Goal: Task Accomplishment & Management: Complete application form

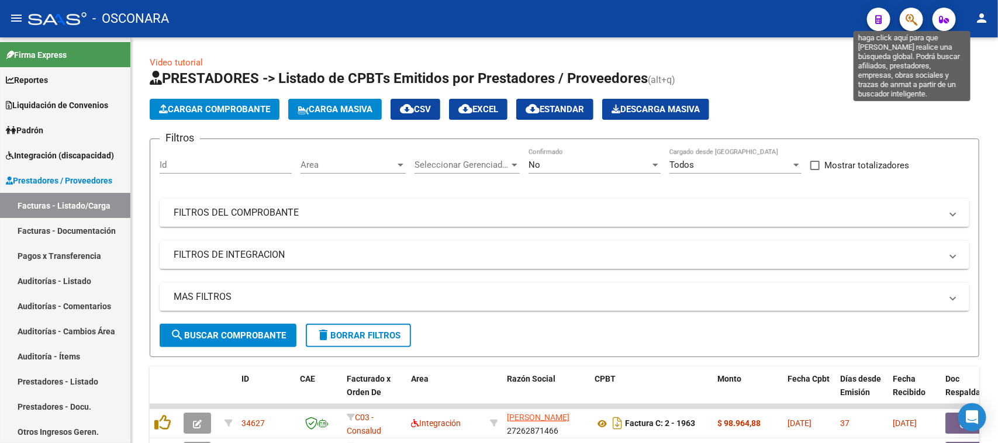
click at [910, 19] on icon "button" at bounding box center [912, 19] width 12 height 13
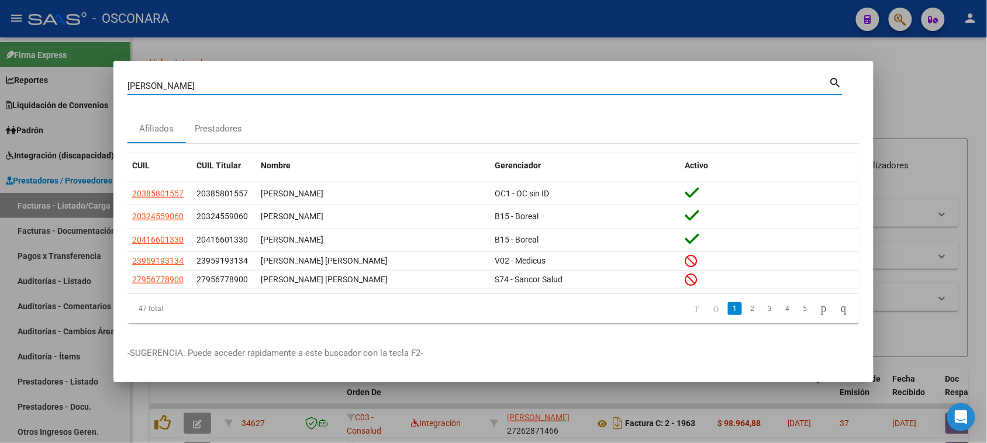
click at [205, 92] on div "[PERSON_NAME] (apellido, dni, [PERSON_NAME], nro traspaso, cuit, obra social)" at bounding box center [478, 86] width 702 height 18
type input "[PERSON_NAME]"
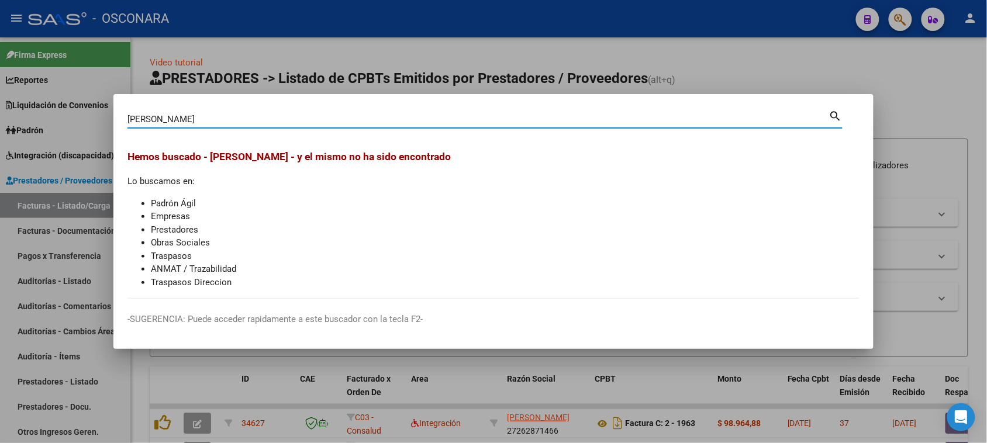
drag, startPoint x: 215, startPoint y: 118, endPoint x: 0, endPoint y: 118, distance: 215.1
click at [0, 118] on div "[PERSON_NAME] (apellido, dni, cuil, nro traspaso, cuit, obra social) search Hem…" at bounding box center [493, 221] width 987 height 443
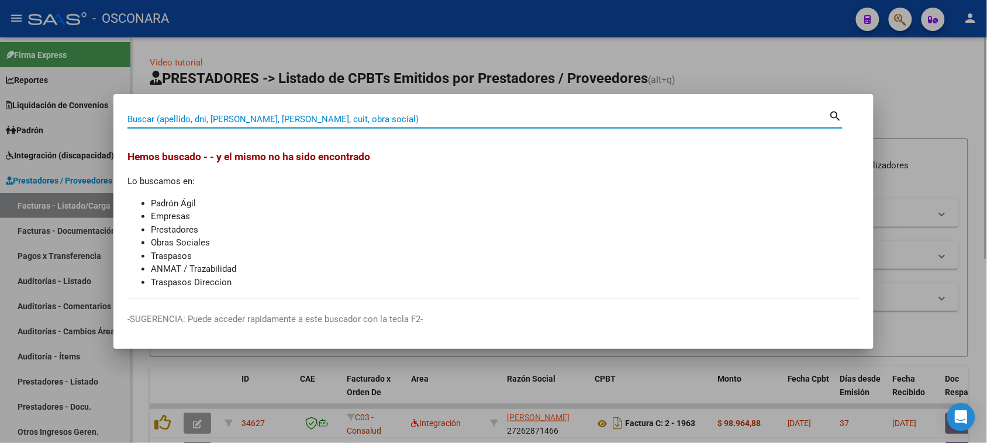
click at [509, 34] on div at bounding box center [493, 221] width 987 height 443
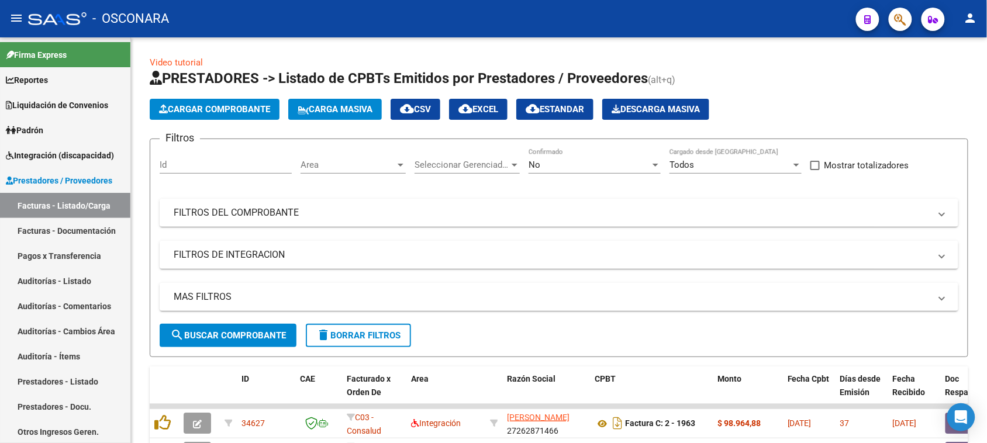
click at [497, 66] on div "Video tutorial PRESTADORES -> Listado de CPBTs Emitidos por Prestadores / Prove…" at bounding box center [559, 395] width 818 height 679
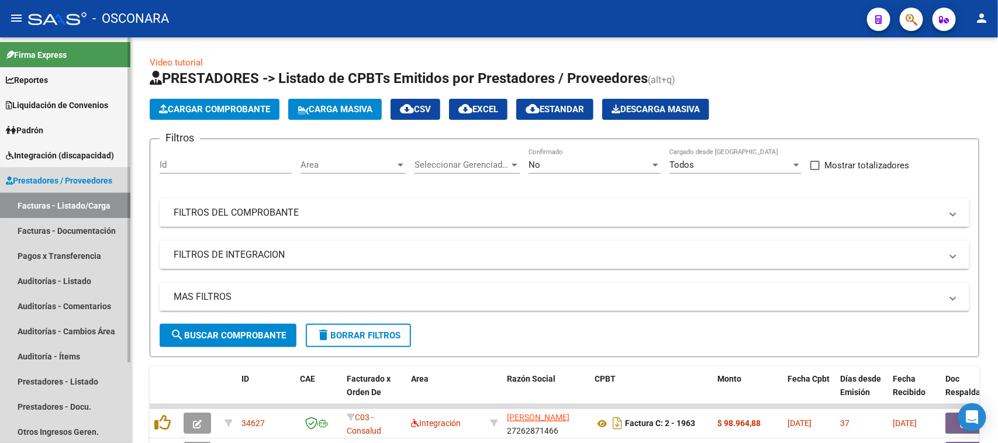
click at [53, 205] on link "Facturas - Listado/Carga" at bounding box center [65, 205] width 130 height 25
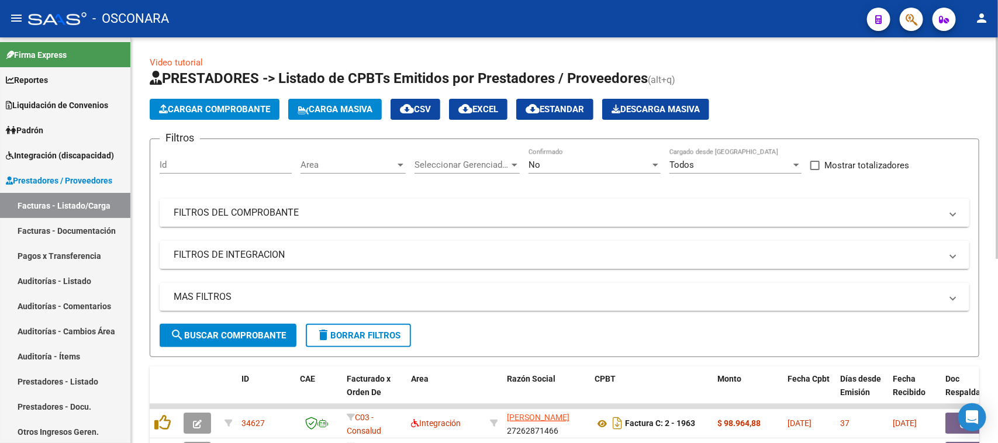
click at [327, 208] on mat-panel-title "FILTROS DEL COMPROBANTE" at bounding box center [558, 212] width 768 height 13
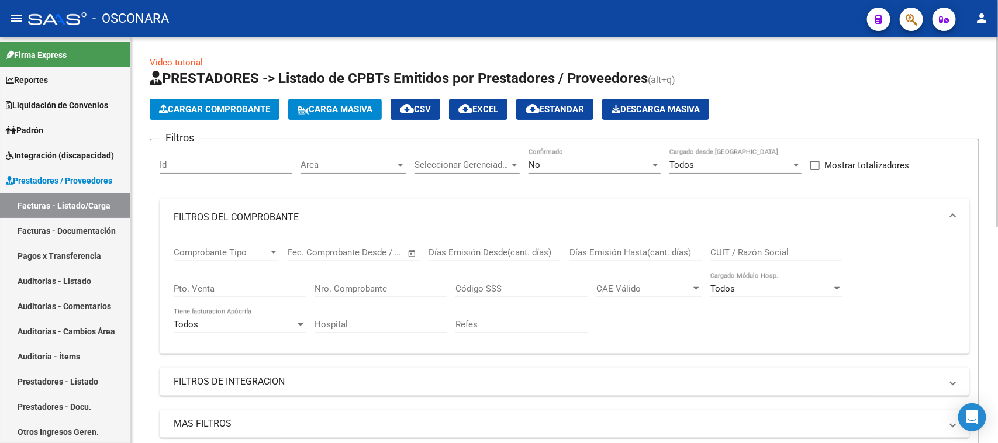
click at [344, 285] on input "Nro. Comprobante" at bounding box center [381, 289] width 132 height 11
click at [206, 290] on input "Pto. Venta" at bounding box center [240, 289] width 132 height 11
type input "704"
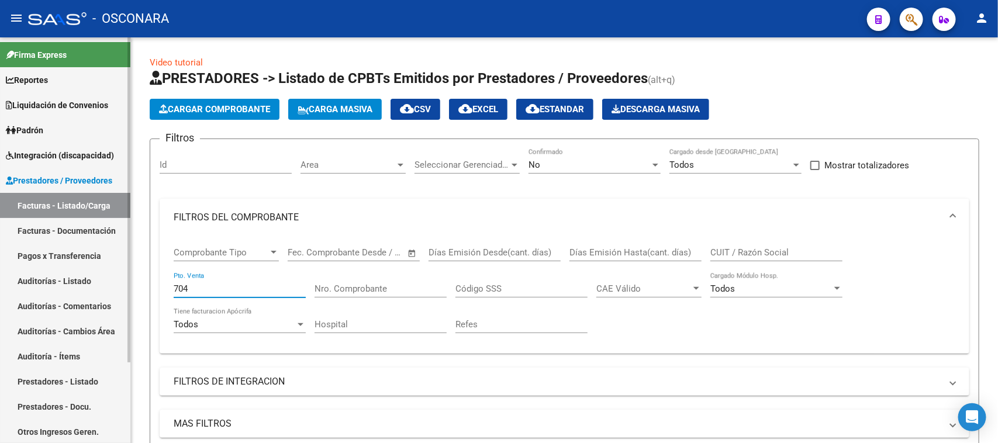
click at [104, 291] on mat-sidenav-container "Firma Express Reportes Padrón Traspasos x O.S. Traspasos x Gerenciador Traspaso…" at bounding box center [499, 240] width 998 height 406
click at [329, 289] on input "Nro. Comprobante" at bounding box center [381, 289] width 132 height 11
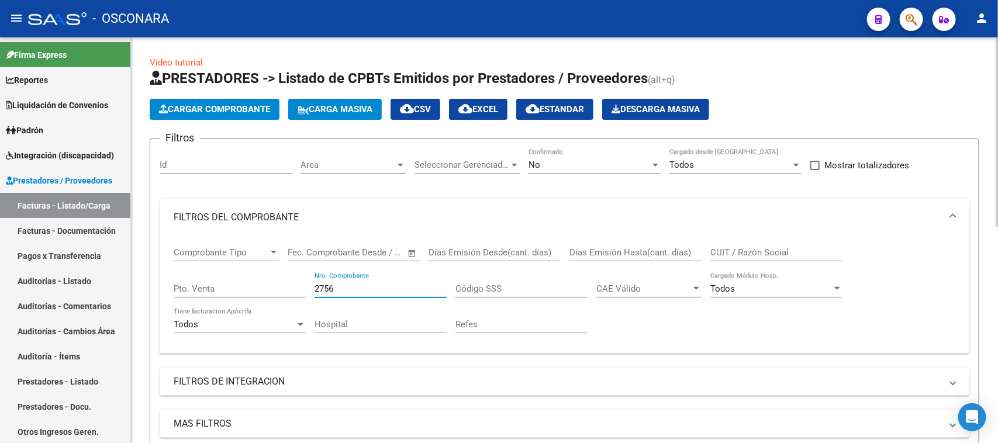
type input "2756"
click at [573, 164] on div "No" at bounding box center [589, 165] width 122 height 11
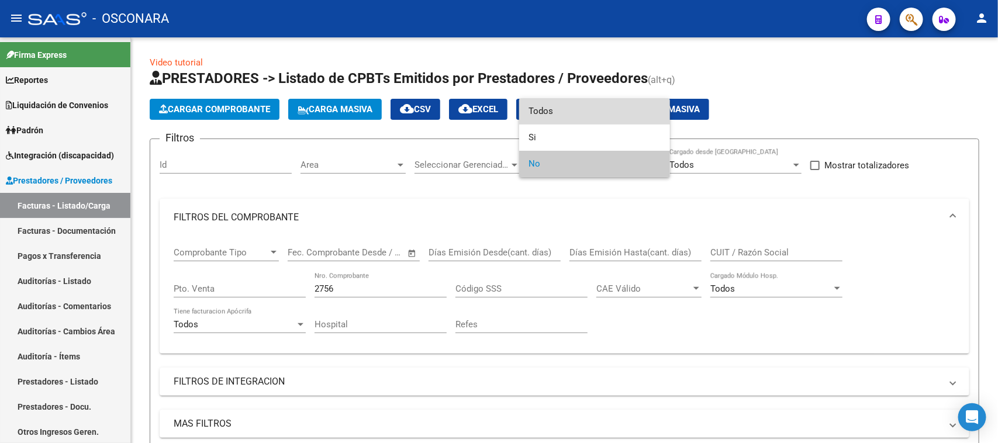
click at [561, 109] on span "Todos" at bounding box center [594, 111] width 132 height 26
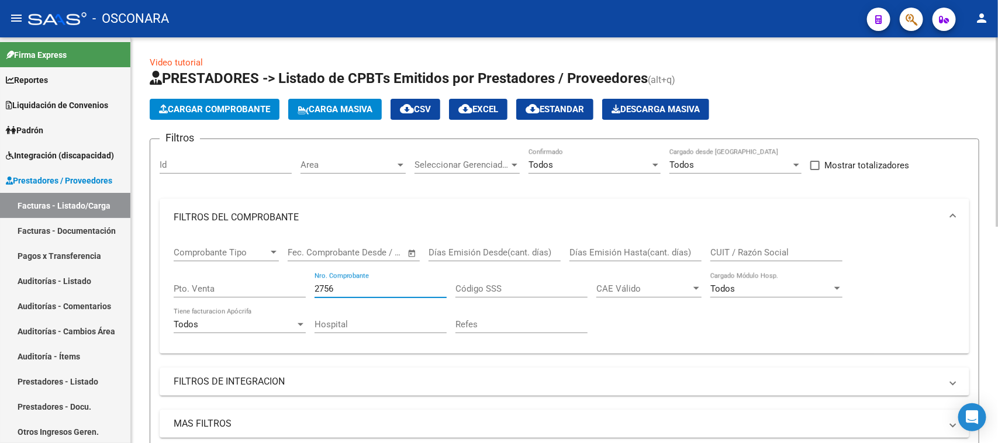
click at [348, 284] on input "2756" at bounding box center [381, 289] width 132 height 11
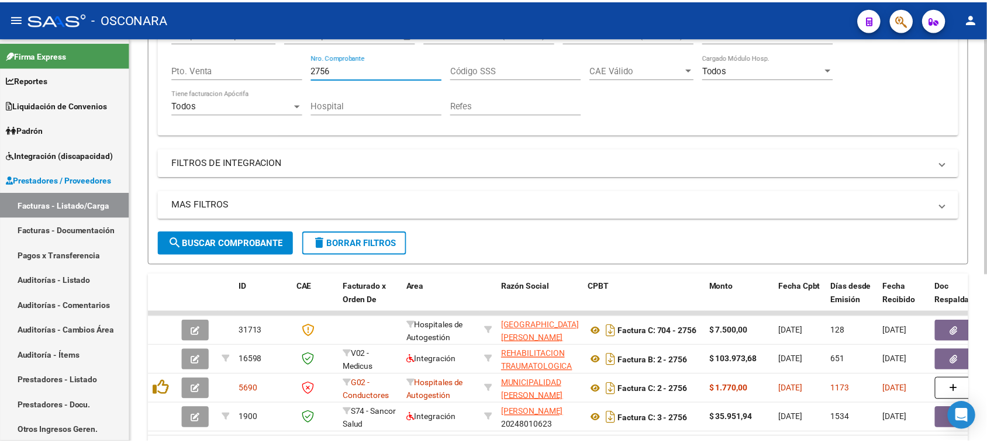
scroll to position [289, 0]
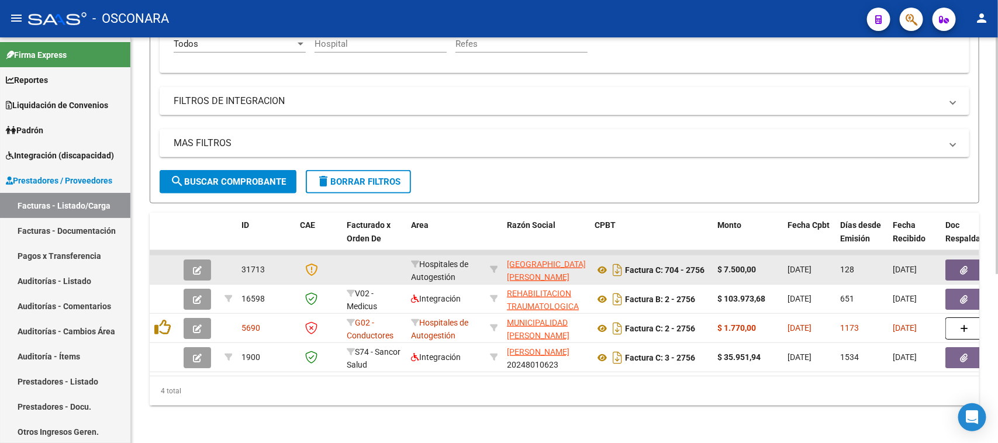
click at [200, 266] on icon "button" at bounding box center [197, 270] width 9 height 9
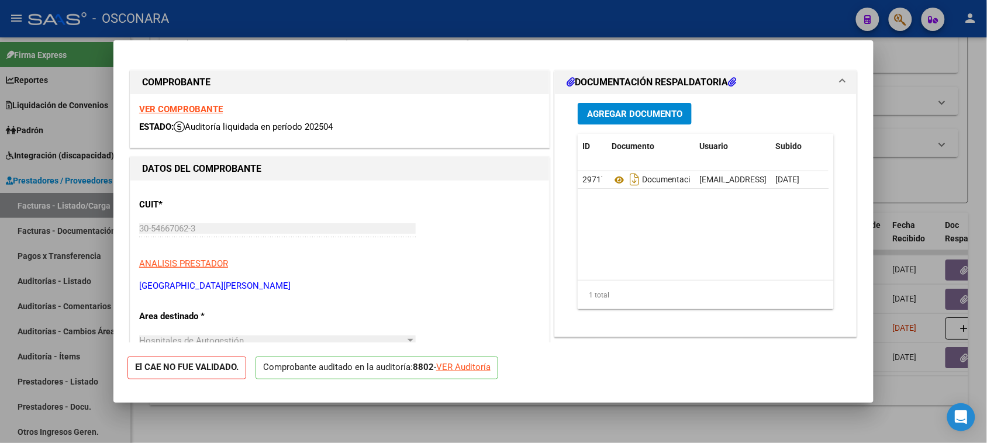
click at [459, 365] on div "VER Auditoría" at bounding box center [463, 367] width 54 height 13
type input "$ 0,00"
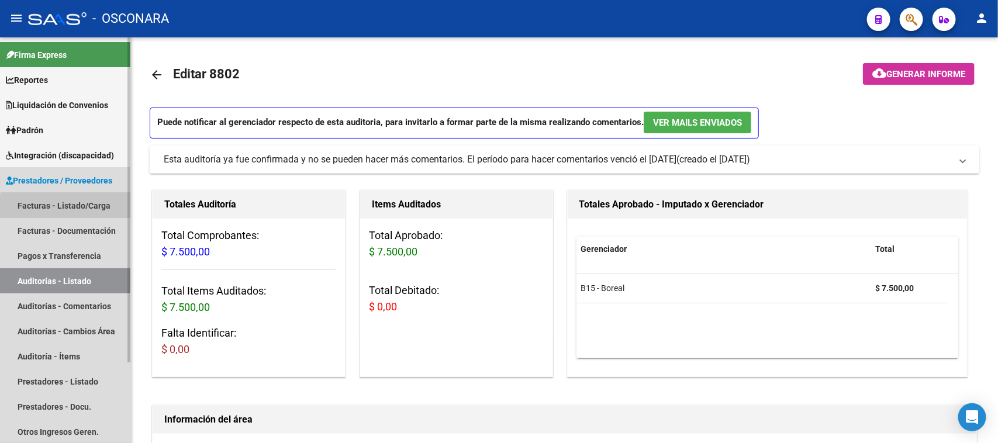
click at [95, 206] on link "Facturas - Listado/Carga" at bounding box center [65, 205] width 130 height 25
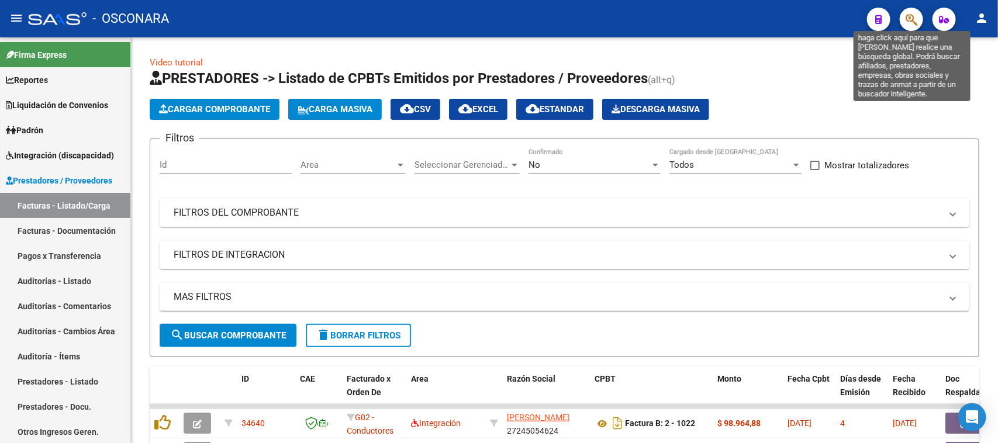
click at [911, 18] on icon "button" at bounding box center [912, 19] width 12 height 13
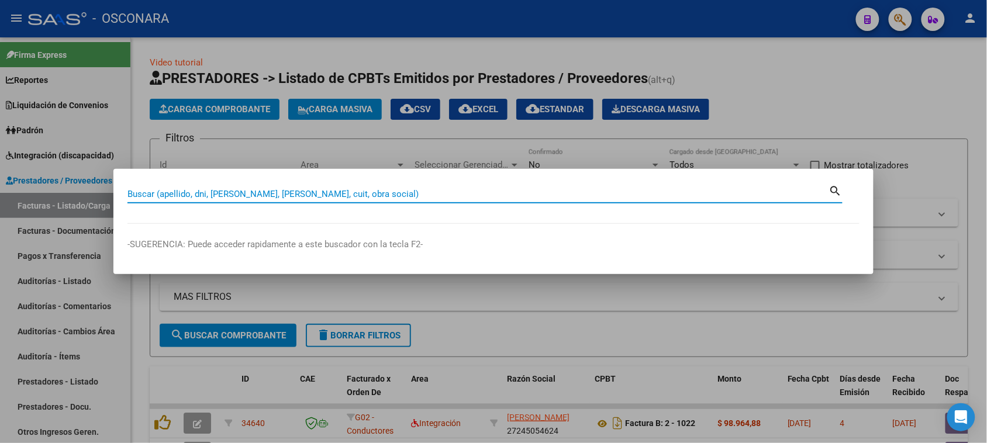
paste input "23966148"
type input "23966148"
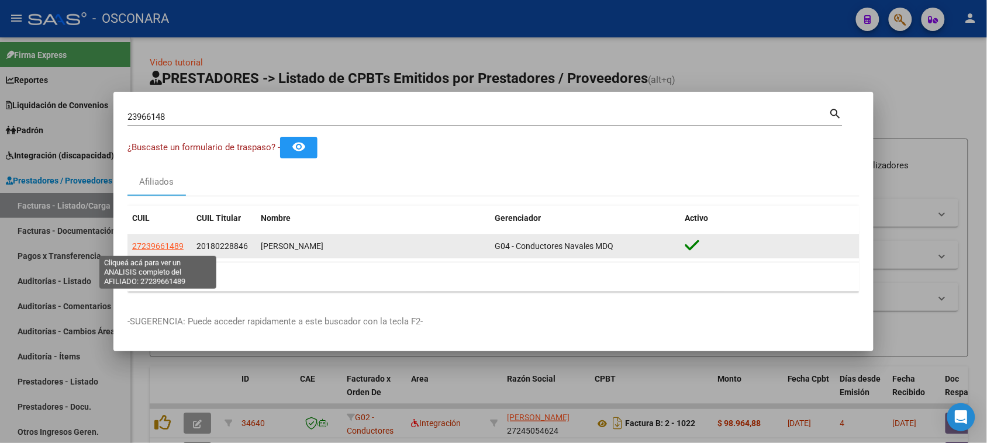
click at [161, 247] on span "27239661489" at bounding box center [157, 245] width 51 height 9
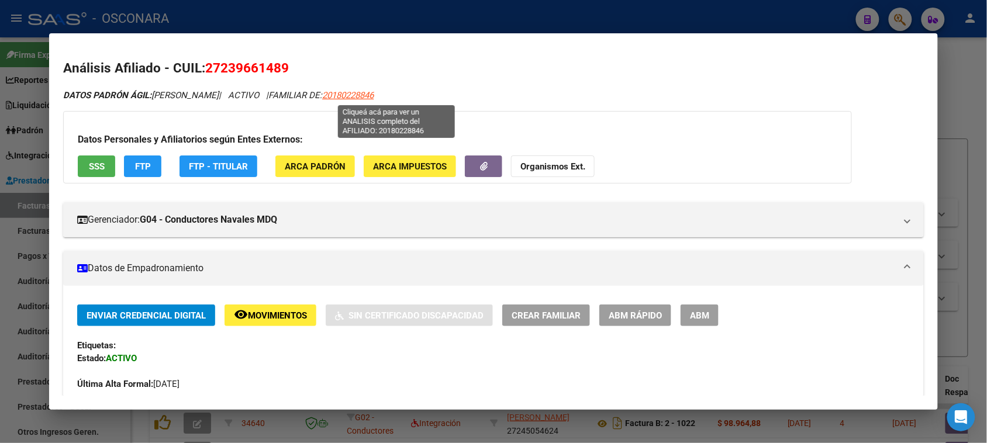
click at [374, 98] on span "20180228846" at bounding box center [347, 95] width 51 height 11
type textarea "20180228846"
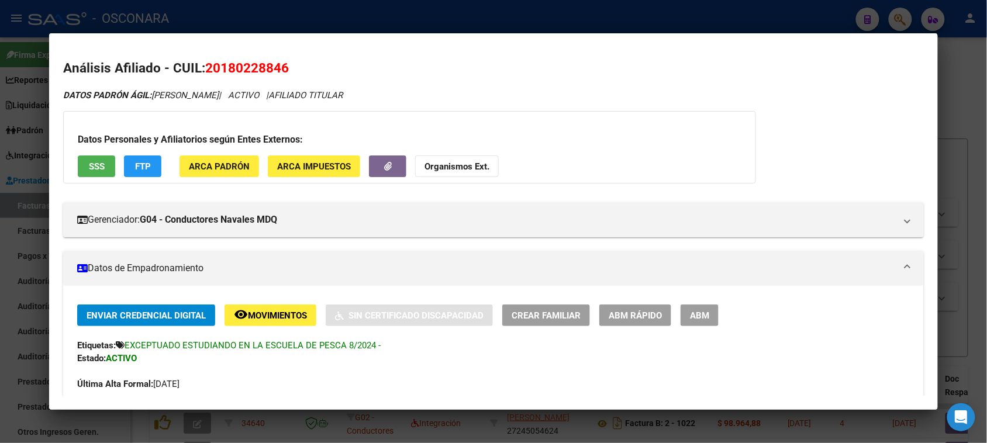
drag, startPoint x: 217, startPoint y: 65, endPoint x: 276, endPoint y: 65, distance: 59.0
click at [276, 65] on span "20180228846" at bounding box center [247, 67] width 84 height 15
copy span "18022884"
click at [313, 21] on div at bounding box center [493, 221] width 987 height 443
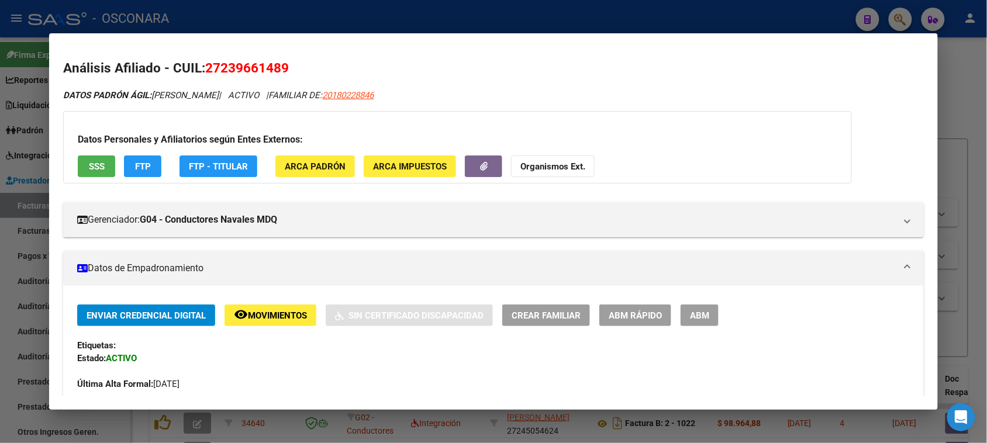
click at [313, 21] on div at bounding box center [493, 221] width 987 height 443
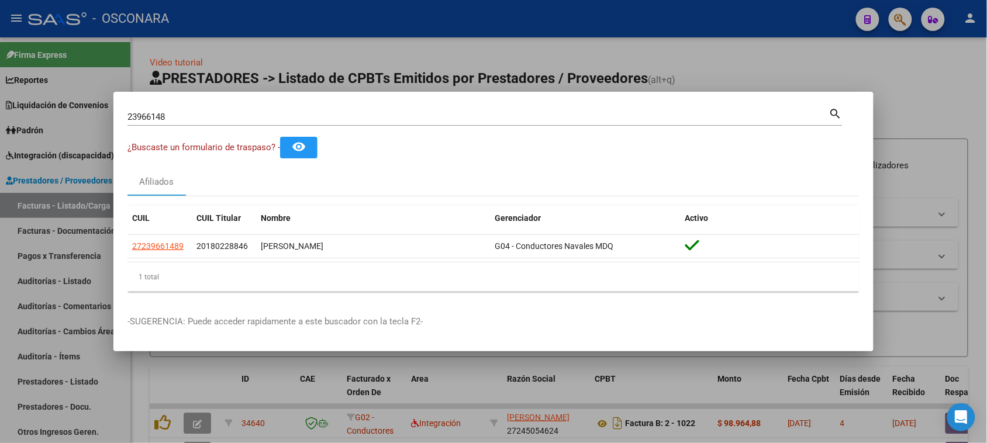
click at [890, 87] on div at bounding box center [493, 221] width 987 height 443
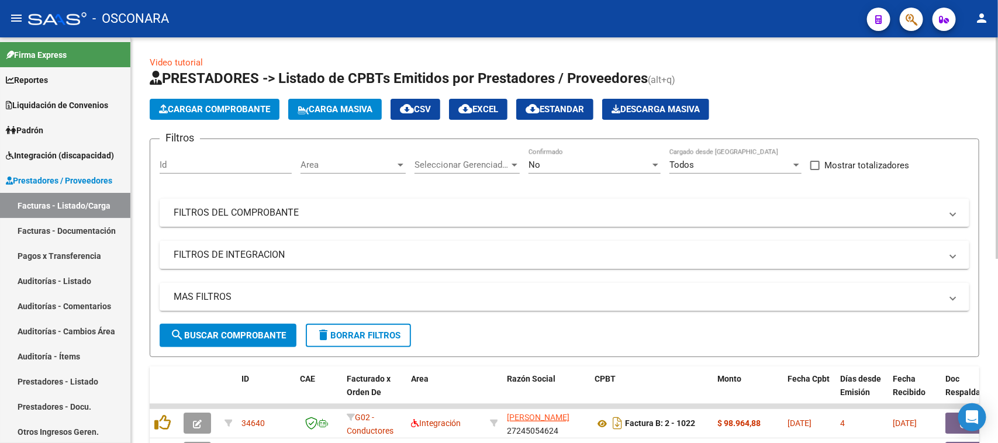
click at [208, 106] on span "Cargar Comprobante" at bounding box center [214, 109] width 111 height 11
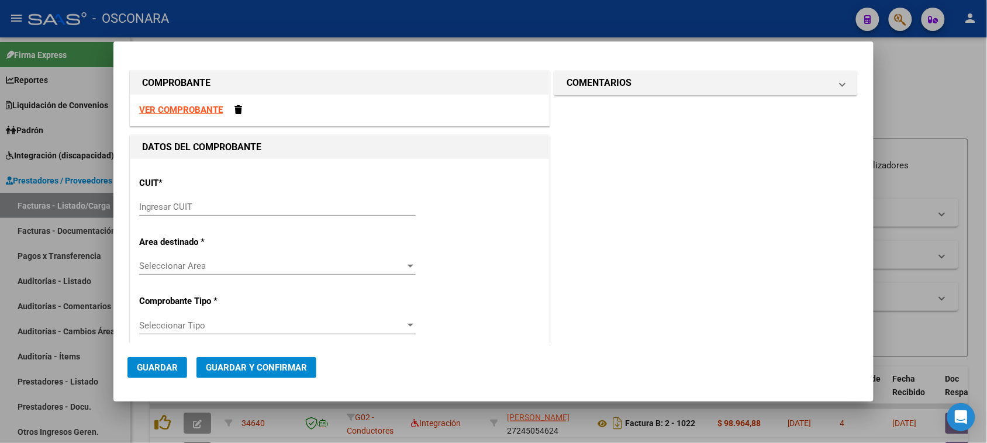
click at [199, 208] on input "Ingresar CUIT" at bounding box center [277, 207] width 277 height 11
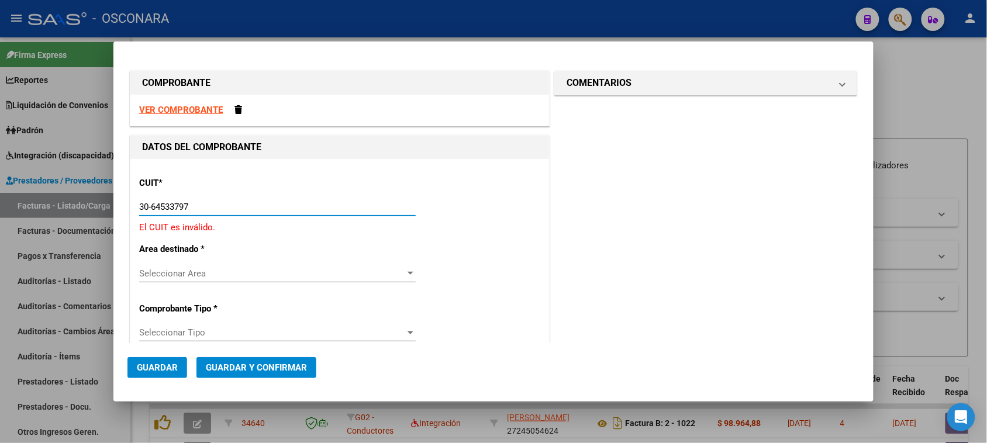
type input "30-64533797-9"
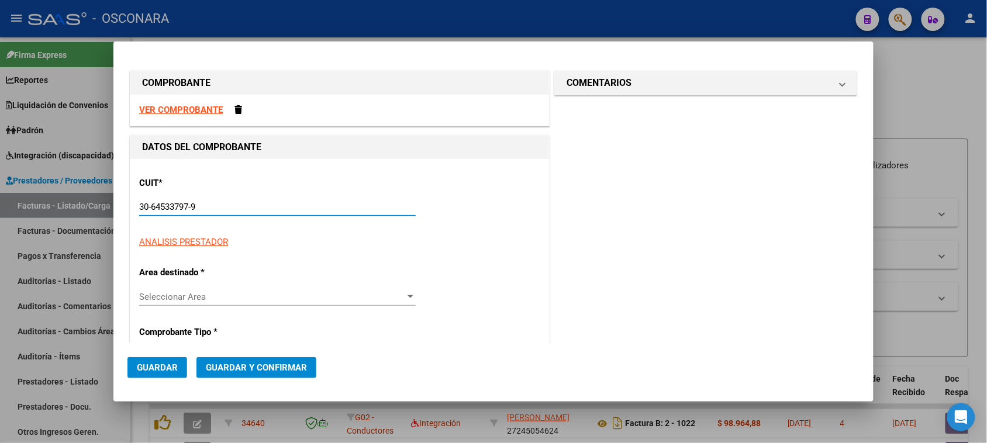
type input "30"
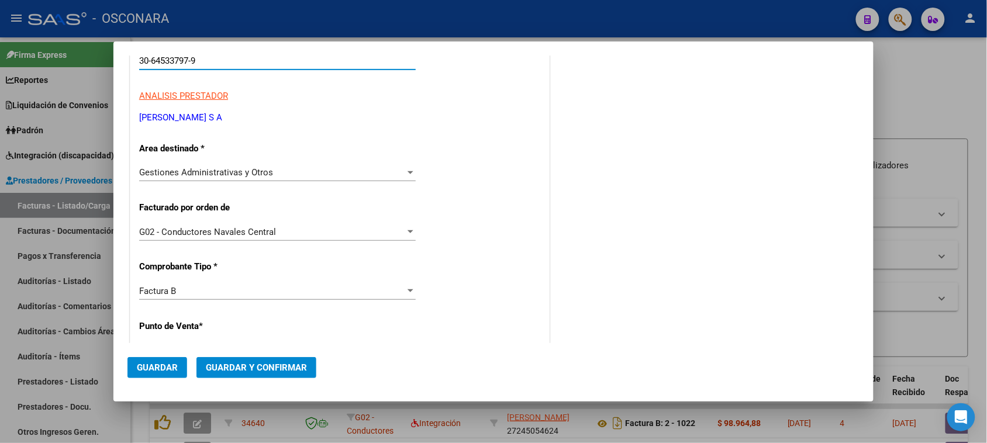
scroll to position [219, 0]
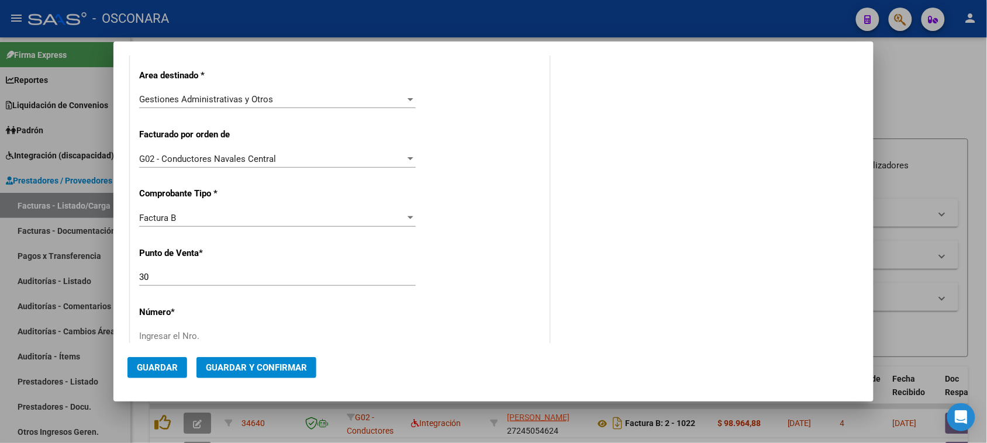
type input "30-64533797-9"
click at [175, 222] on span "Factura B" at bounding box center [157, 218] width 37 height 11
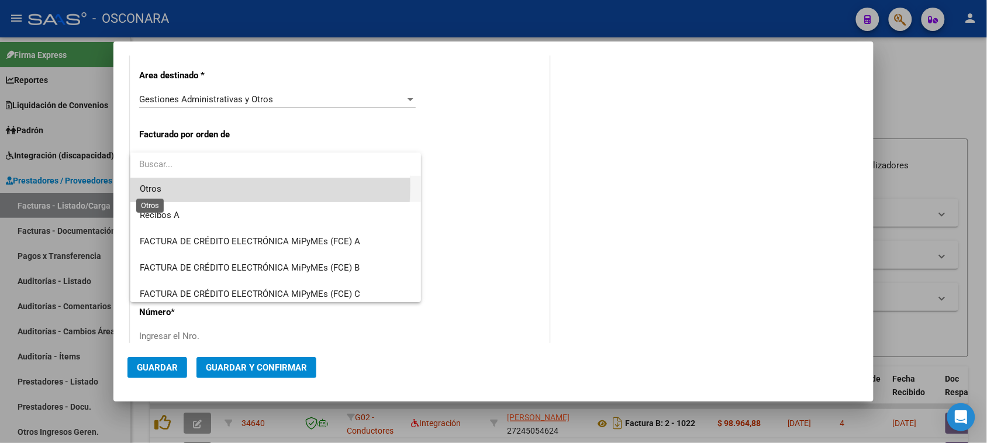
click at [152, 186] on span "Otros" at bounding box center [151, 189] width 22 height 11
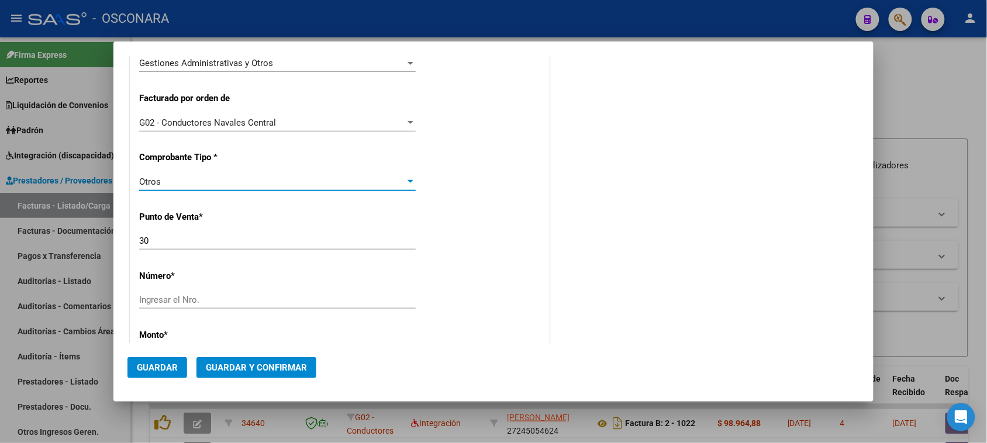
scroll to position [292, 0]
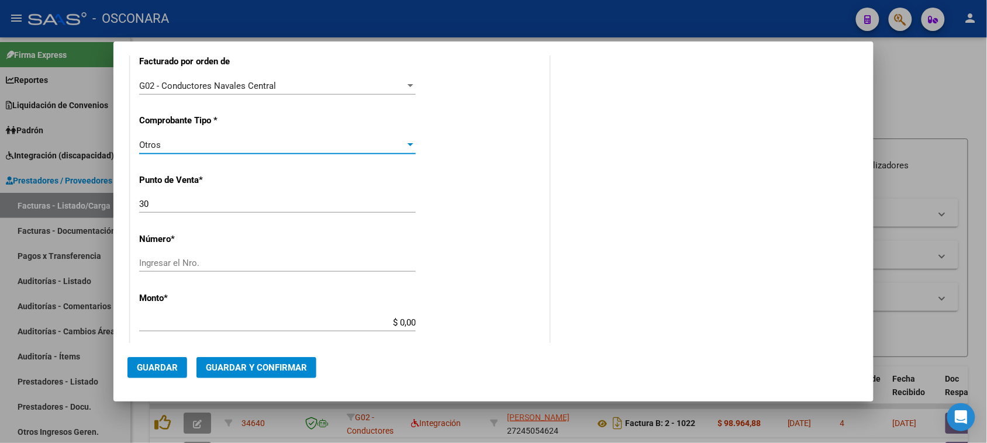
drag, startPoint x: 107, startPoint y: 206, endPoint x: 83, endPoint y: 203, distance: 24.1
click at [84, 203] on div "COMPROBANTE VER COMPROBANTE DATOS DEL COMPROBANTE CUIT * 30-64533797-9 Ingresar…" at bounding box center [493, 221] width 987 height 443
type input "12"
click at [157, 262] on input "Ingresar el Nro." at bounding box center [277, 263] width 277 height 11
type input "02"
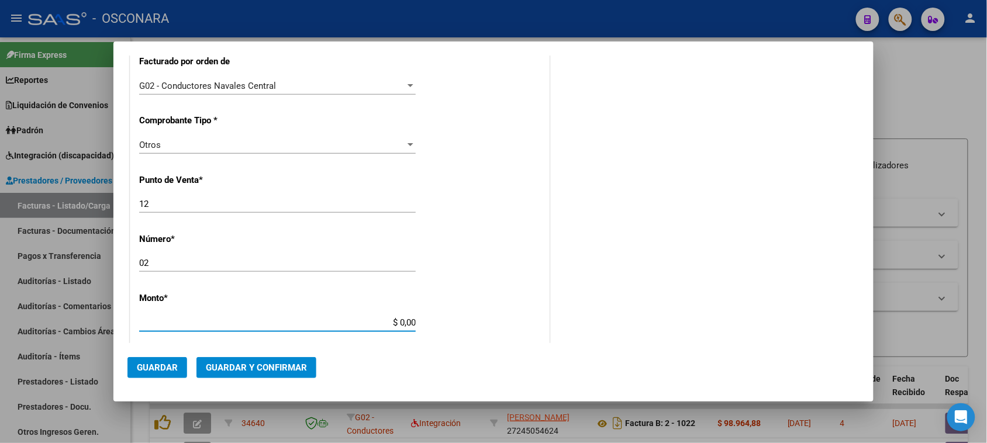
drag, startPoint x: 396, startPoint y: 322, endPoint x: 506, endPoint y: 327, distance: 110.6
click at [506, 327] on div "CUIT * 30-64533797-9 Ingresar CUIT ANALISIS PRESTADOR [PERSON_NAME] S A ARCA Pa…" at bounding box center [339, 311] width 419 height 888
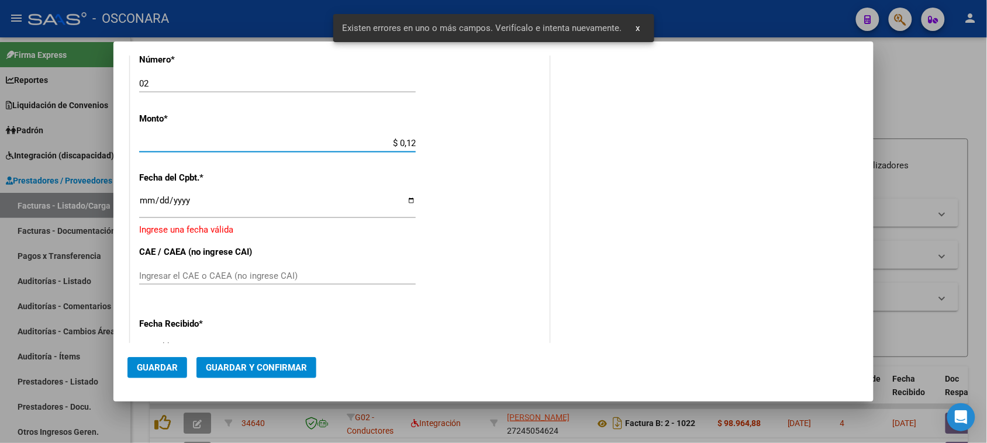
scroll to position [472, 0]
type input "$ 1.260.000,00"
click at [144, 198] on input "Ingresar la fecha" at bounding box center [277, 204] width 277 height 19
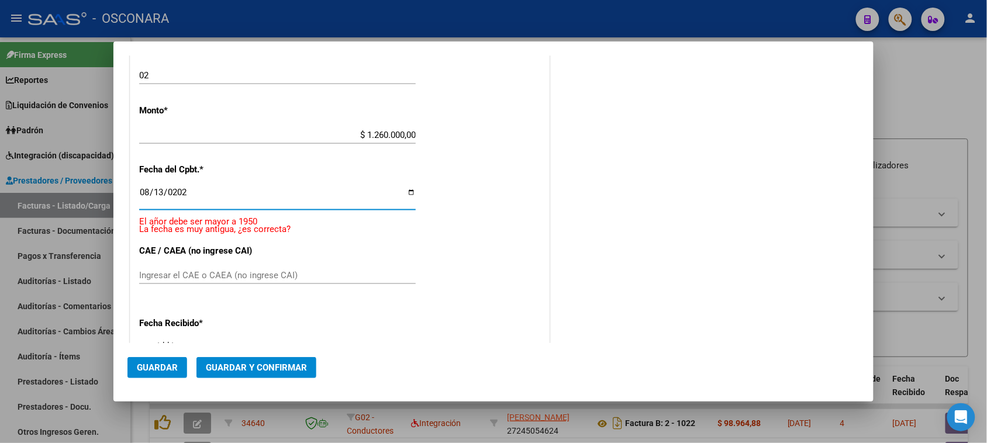
type input "[DATE]"
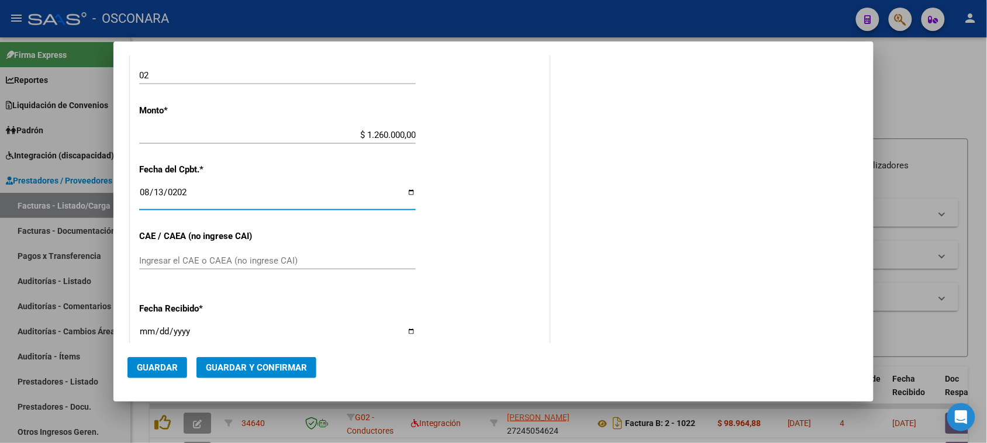
scroll to position [465, 0]
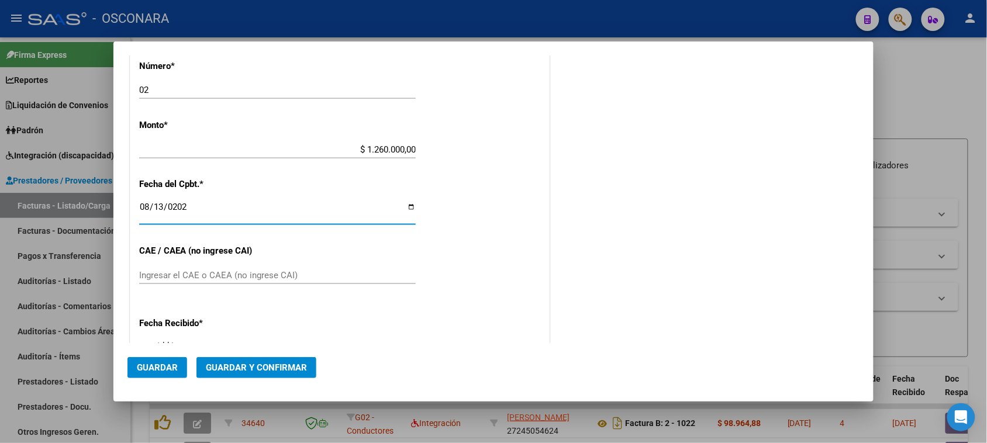
click at [286, 362] on span "Guardar y Confirmar" at bounding box center [256, 367] width 101 height 11
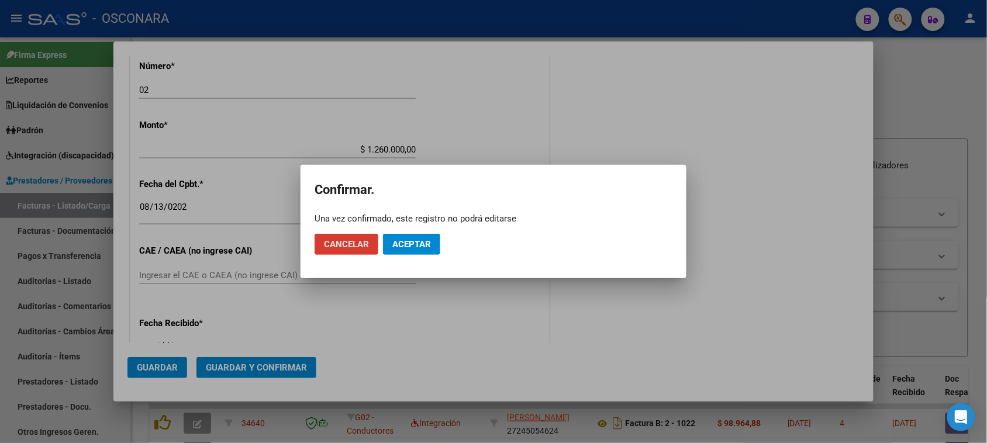
drag, startPoint x: 427, startPoint y: 236, endPoint x: 427, endPoint y: 243, distance: 7.6
click at [427, 243] on button "Aceptar" at bounding box center [411, 244] width 57 height 21
drag, startPoint x: 430, startPoint y: 241, endPoint x: 521, endPoint y: 316, distance: 118.3
click at [431, 243] on span "Guardar igualmente." at bounding box center [441, 244] width 99 height 11
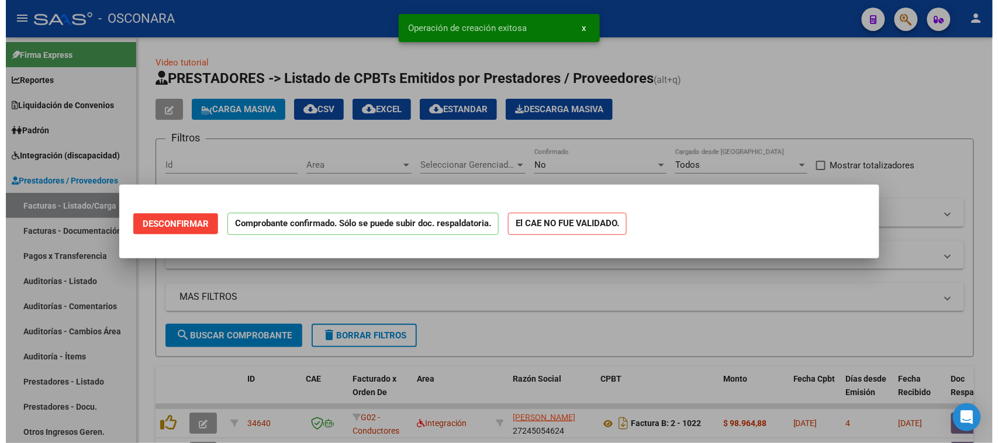
scroll to position [0, 0]
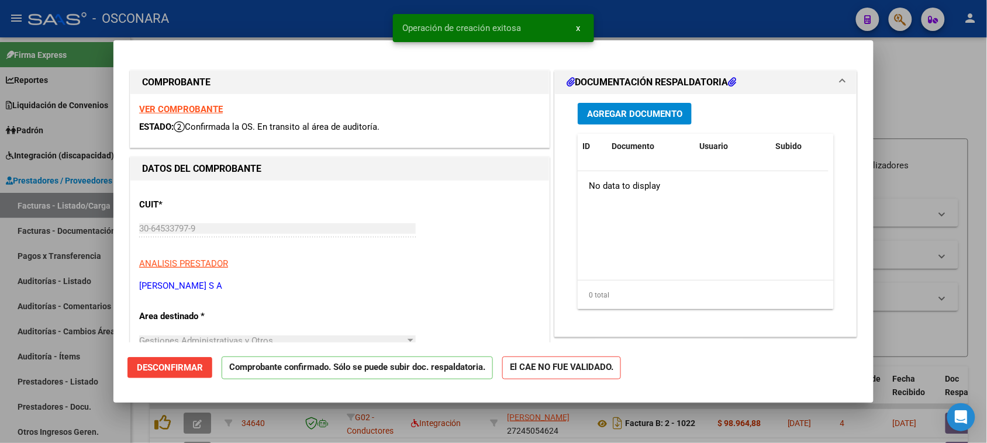
click at [0, 288] on div at bounding box center [493, 221] width 987 height 443
type input "$ 0,00"
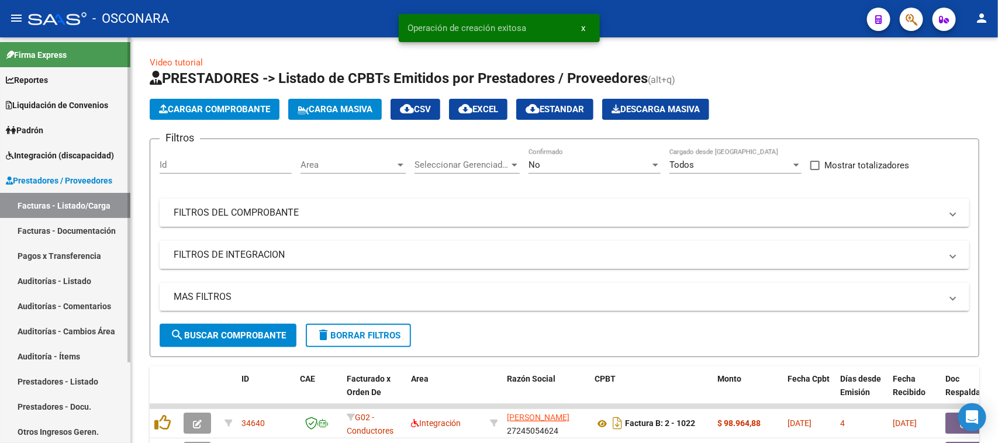
click at [30, 278] on link "Auditorías - Listado" at bounding box center [65, 280] width 130 height 25
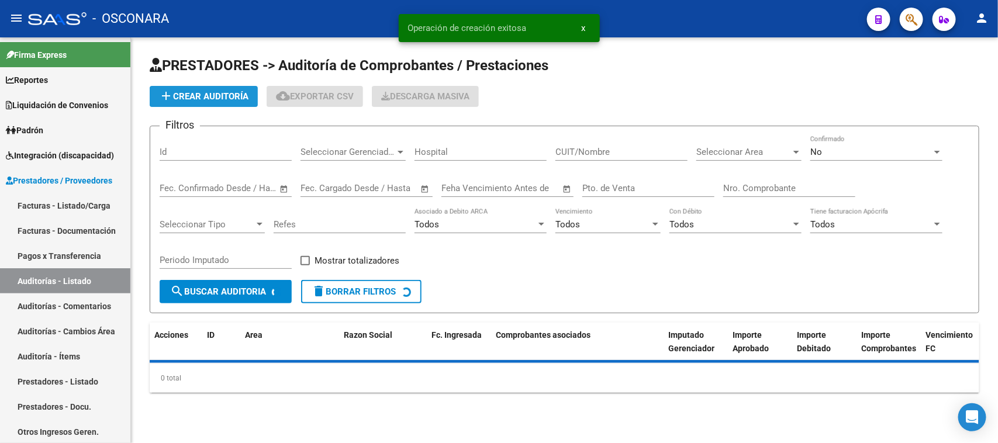
click at [226, 88] on button "add Crear Auditoría" at bounding box center [204, 96] width 108 height 21
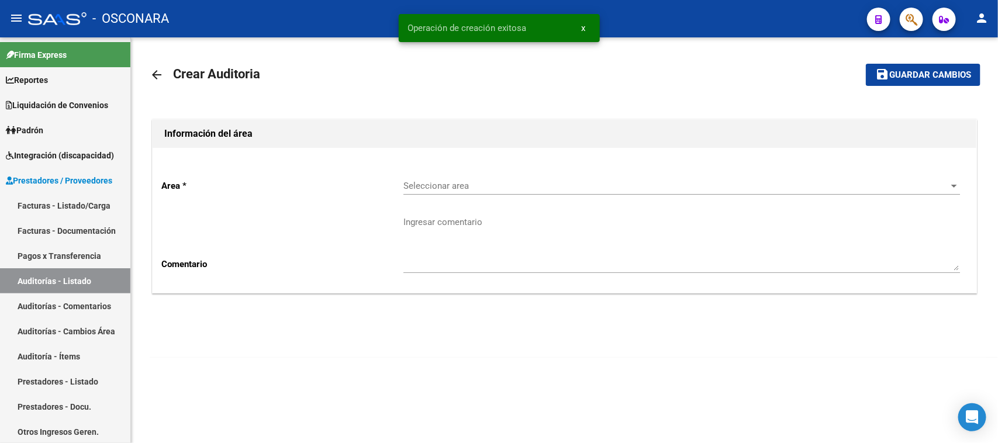
click at [455, 182] on span "Seleccionar area" at bounding box center [676, 186] width 546 height 11
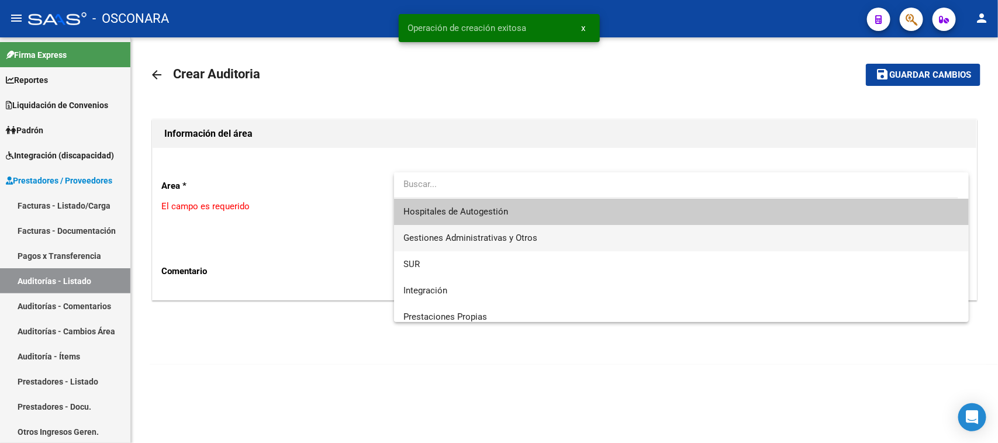
click at [434, 236] on span "Gestiones Administrativas y Otros" at bounding box center [470, 238] width 134 height 11
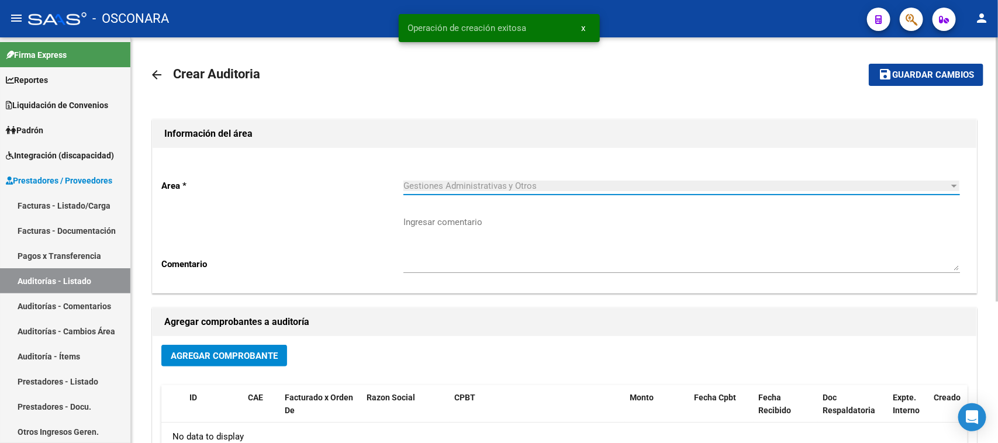
click at [230, 351] on span "Agregar Comprobante" at bounding box center [224, 356] width 107 height 11
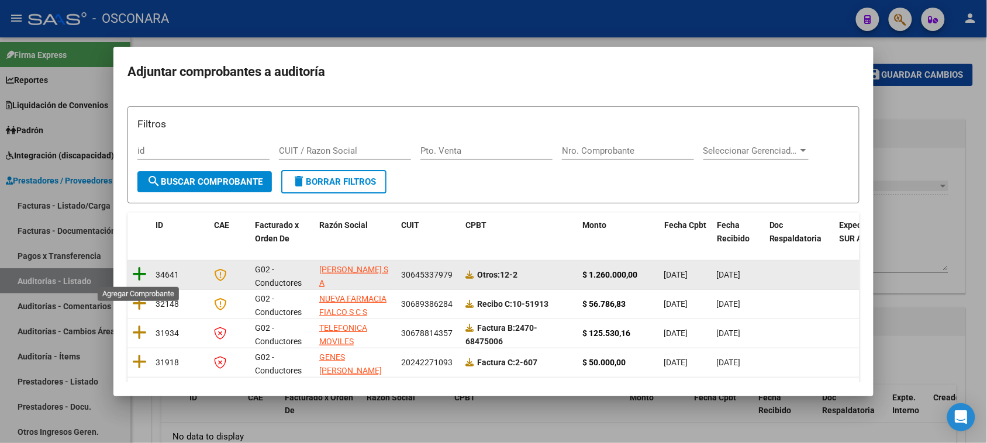
click at [143, 275] on icon at bounding box center [139, 274] width 15 height 16
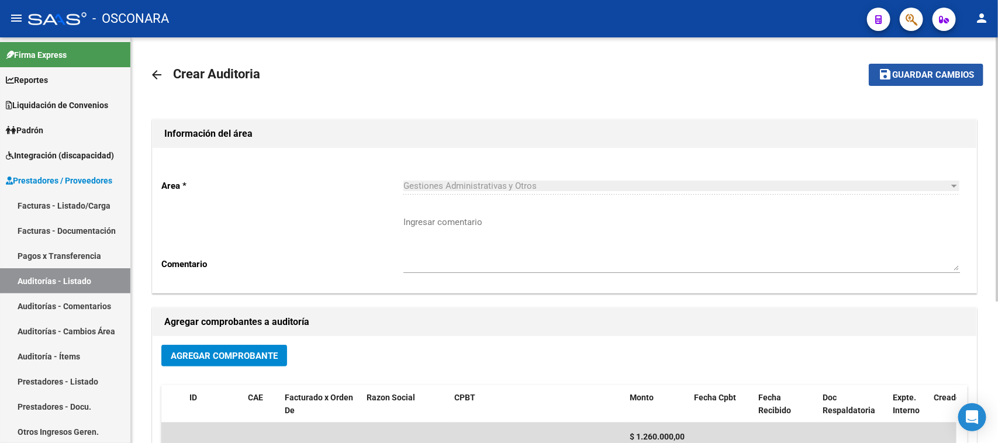
drag, startPoint x: 914, startPoint y: 71, endPoint x: 896, endPoint y: 81, distance: 20.2
click at [914, 70] on span "Guardar cambios" at bounding box center [933, 75] width 82 height 11
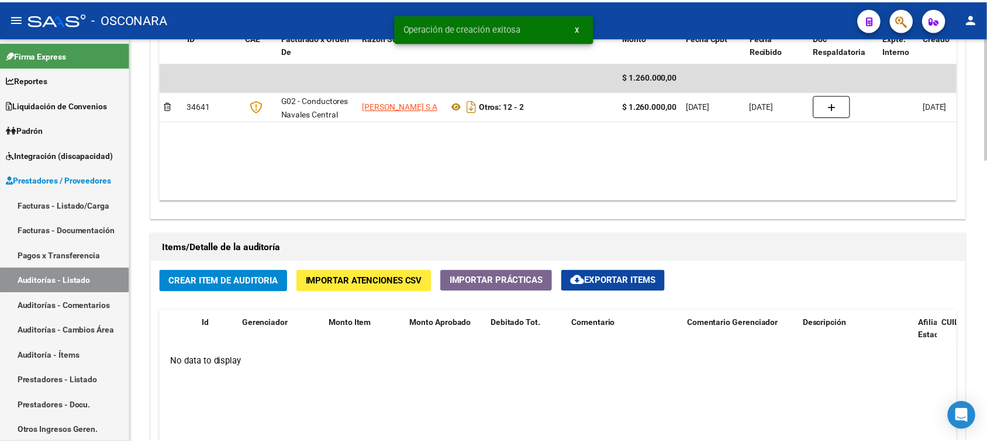
scroll to position [658, 0]
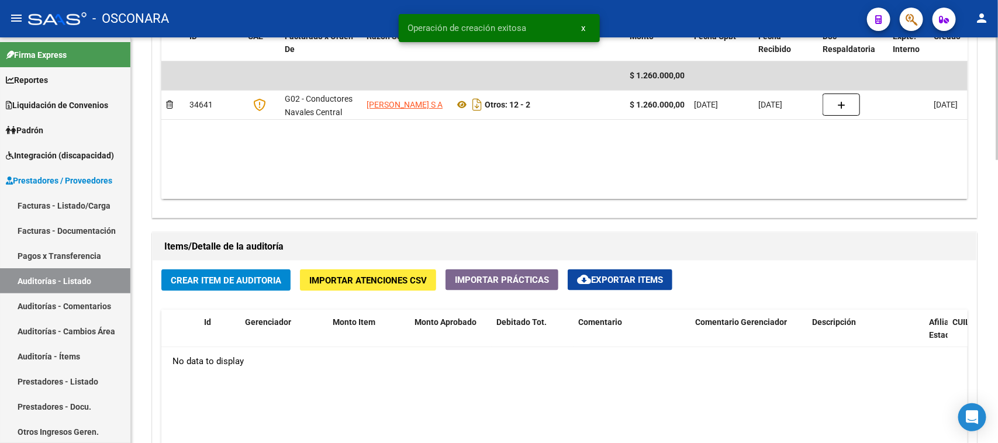
click at [220, 275] on span "Crear Item de Auditoria" at bounding box center [226, 280] width 110 height 11
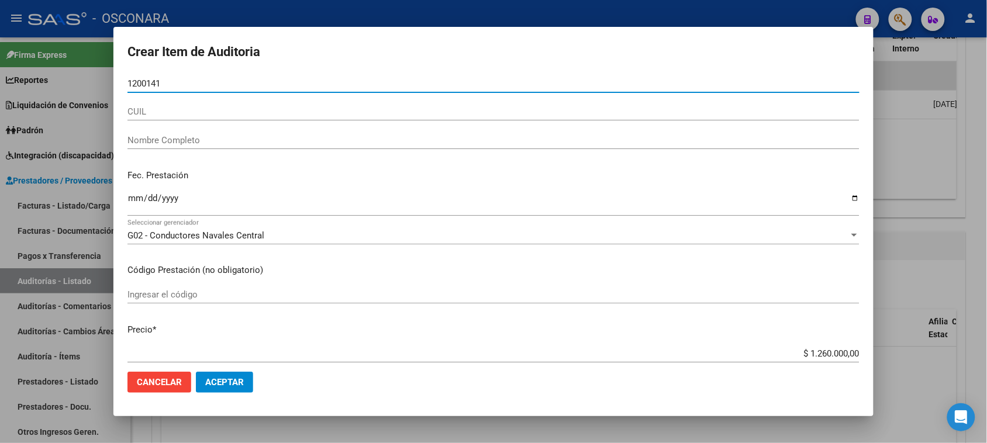
type input "12001415"
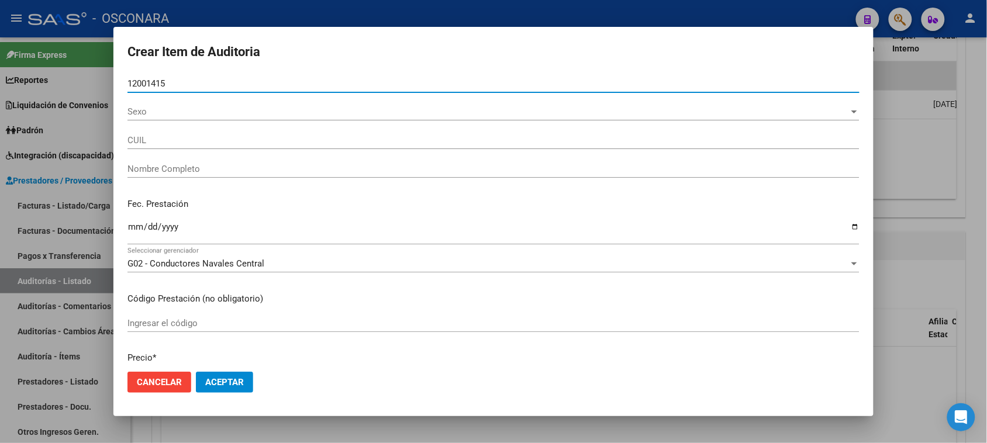
type input "20120014154"
type input "[PERSON_NAME]"
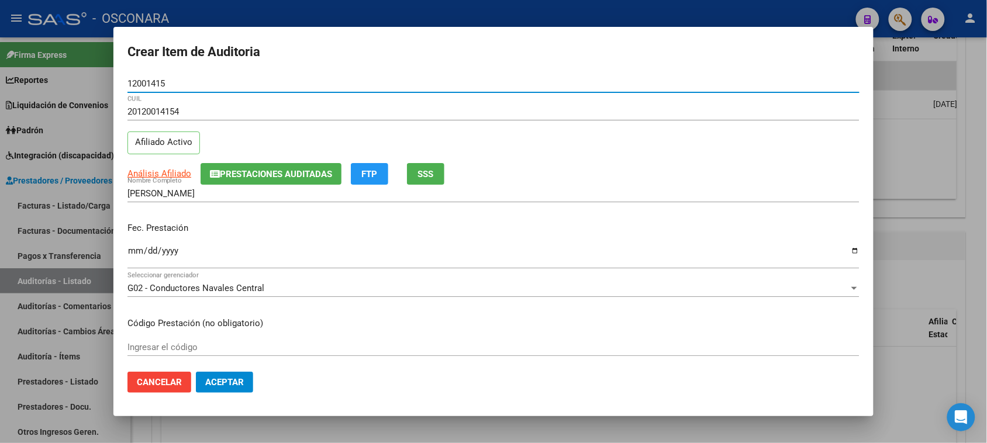
type input "12001415"
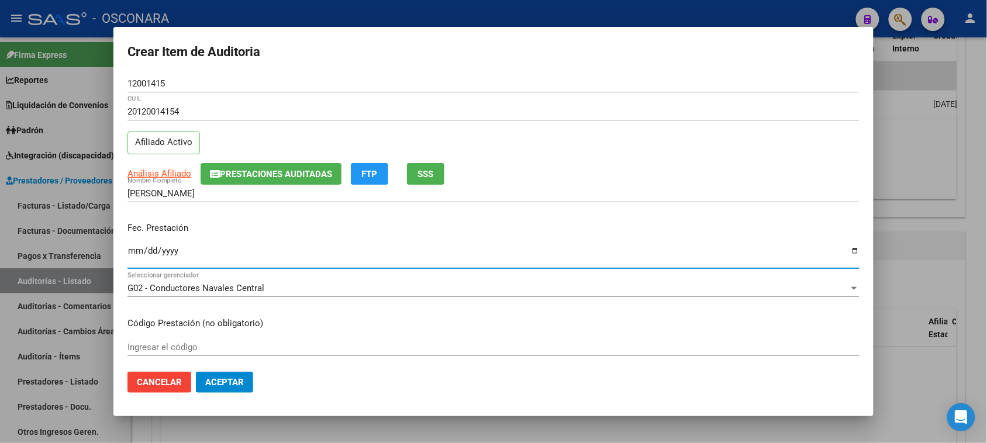
click at [133, 253] on input "Ingresar la fecha" at bounding box center [493, 255] width 732 height 19
type input "[DATE]"
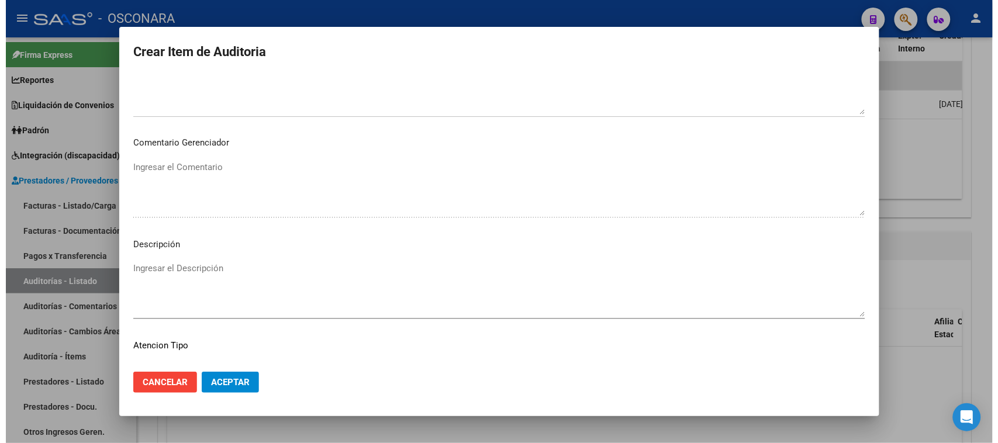
scroll to position [662, 0]
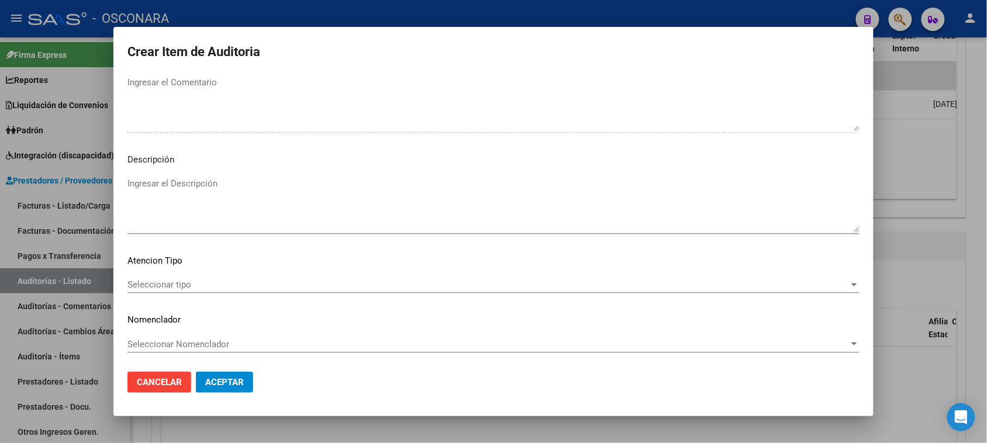
click at [190, 203] on textarea "Ingresar el Descripción" at bounding box center [493, 204] width 732 height 55
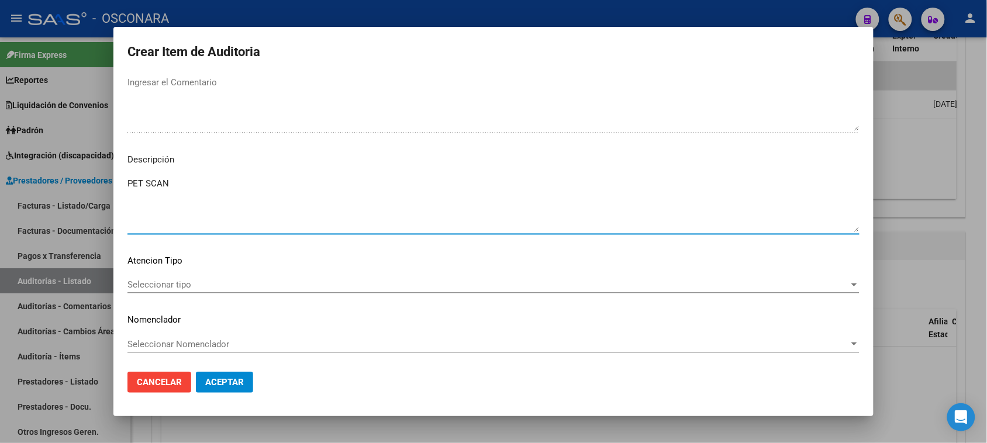
type textarea "PET SCAN"
click at [168, 291] on div "Seleccionar tipo Seleccionar tipo" at bounding box center [493, 285] width 732 height 18
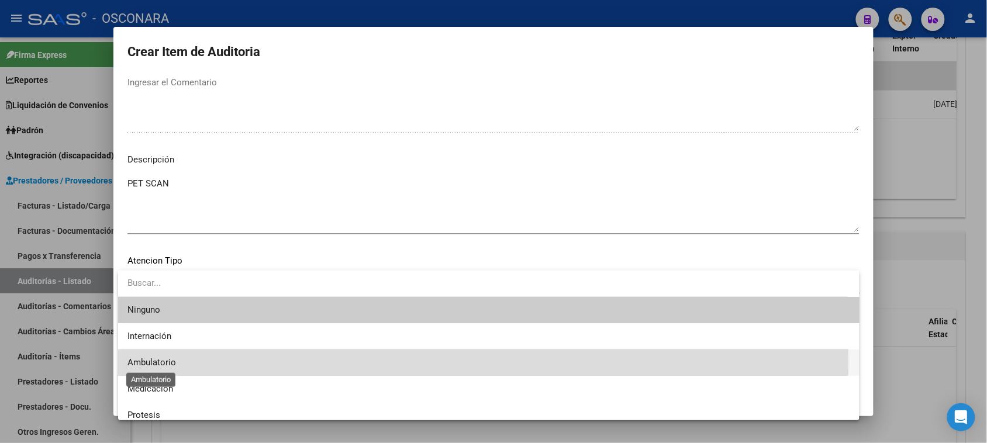
click at [165, 361] on span "Ambulatorio" at bounding box center [151, 362] width 49 height 11
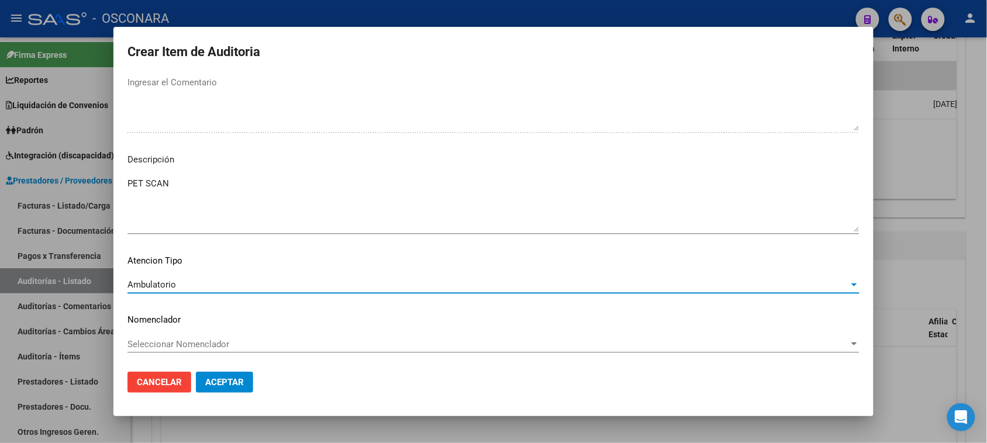
click at [225, 383] on span "Aceptar" at bounding box center [224, 382] width 39 height 11
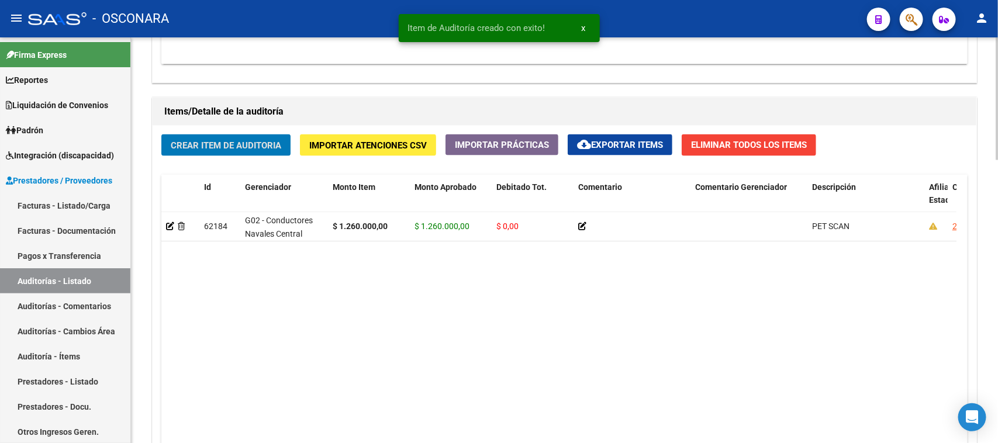
scroll to position [936, 0]
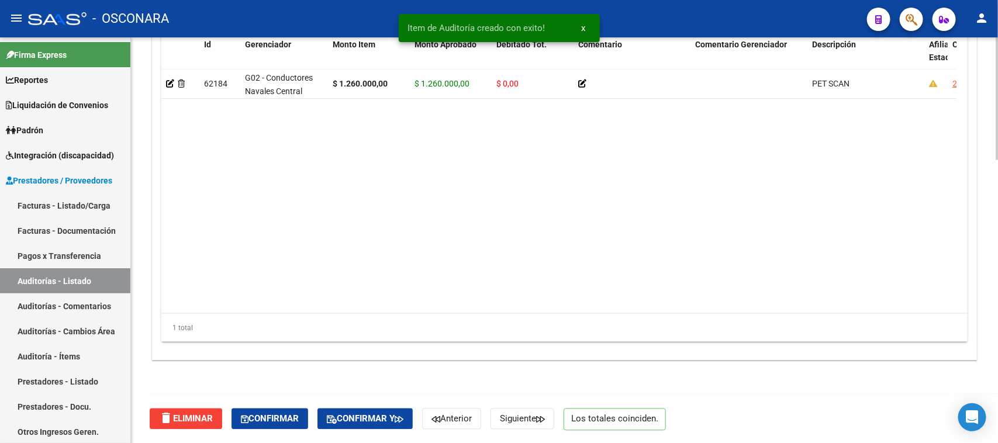
click at [282, 407] on div "delete Eliminar Confirmar Confirmar y Anterior Siguiente Los totales coinciden." at bounding box center [569, 419] width 839 height 49
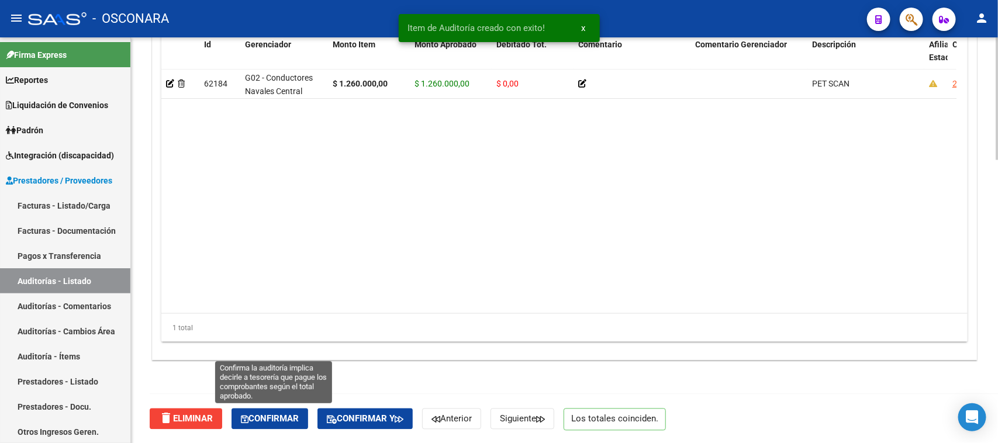
click at [290, 418] on span "Confirmar" at bounding box center [270, 419] width 58 height 11
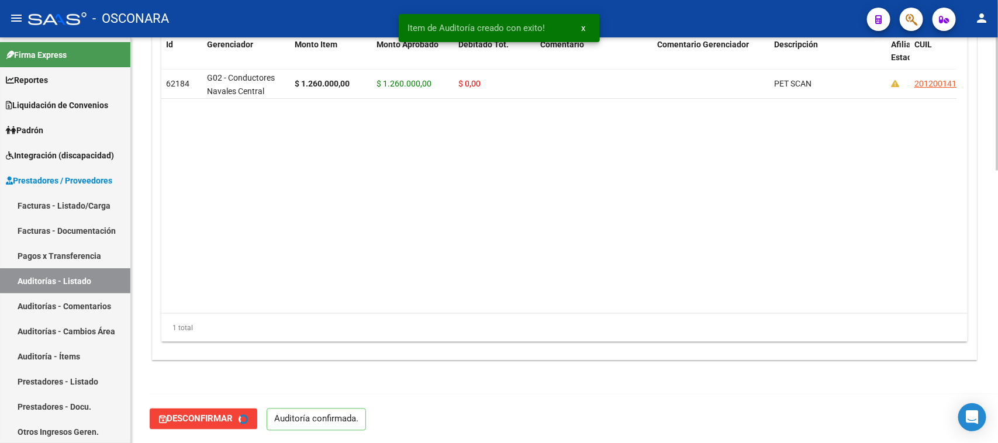
type input "202508"
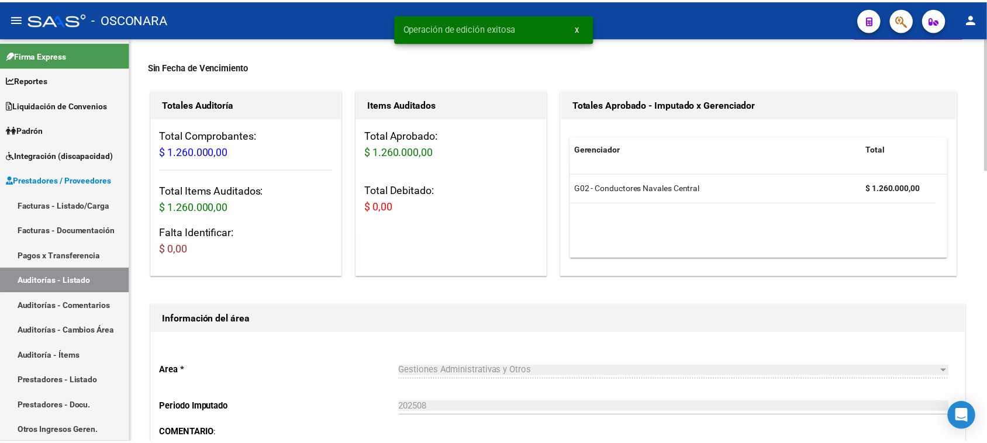
scroll to position [0, 0]
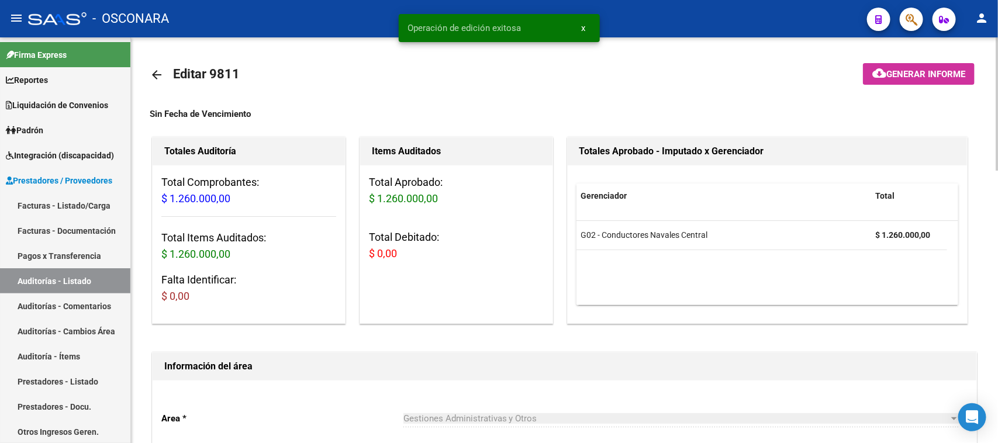
click at [898, 76] on span "Generar informe" at bounding box center [925, 74] width 79 height 11
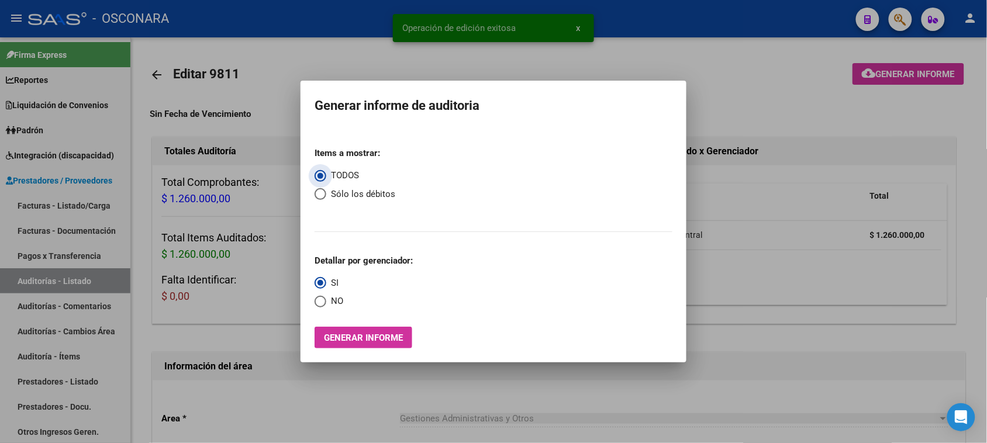
click at [365, 331] on button "Generar informe" at bounding box center [364, 338] width 98 height 22
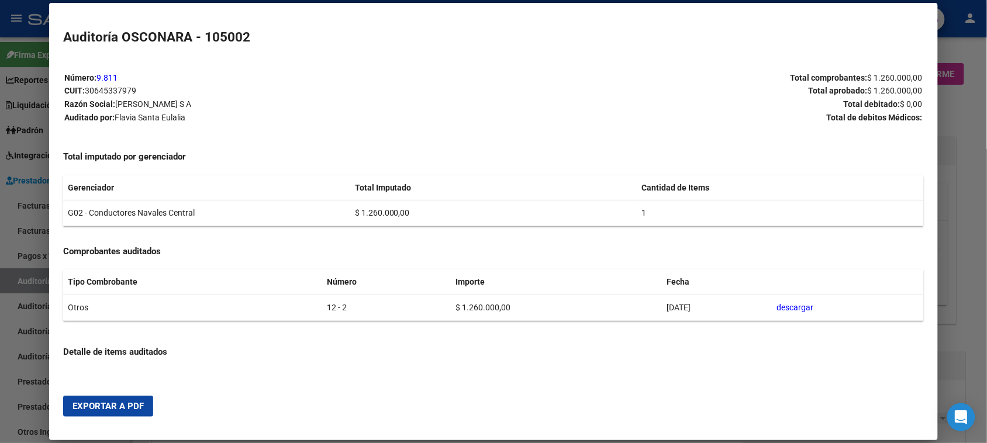
click at [89, 409] on span "Exportar a PDF" at bounding box center [107, 406] width 71 height 11
click at [960, 86] on div at bounding box center [493, 221] width 987 height 443
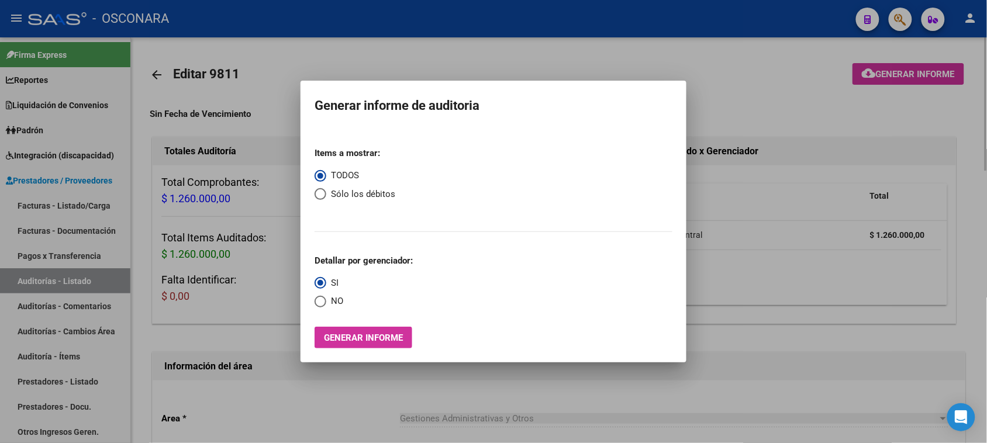
click at [845, 47] on div at bounding box center [493, 221] width 987 height 443
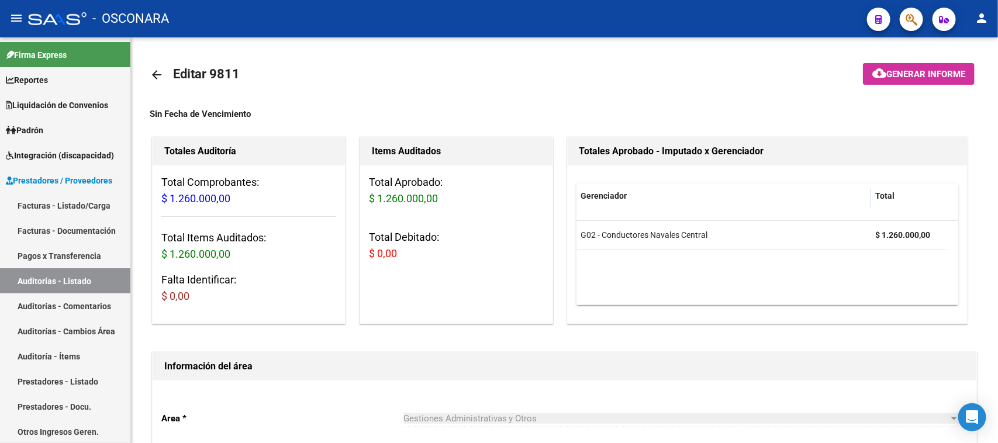
click at [907, 20] on icon "button" at bounding box center [912, 19] width 12 height 13
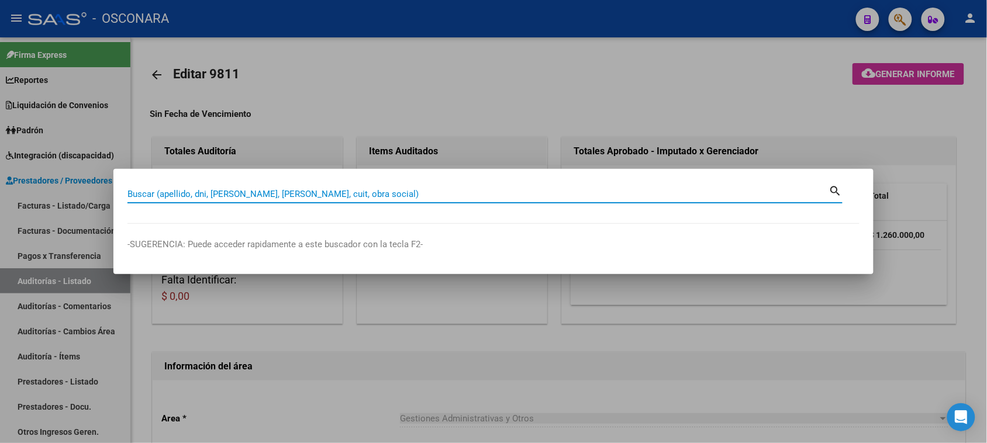
paste input "28165410"
type input "28165410"
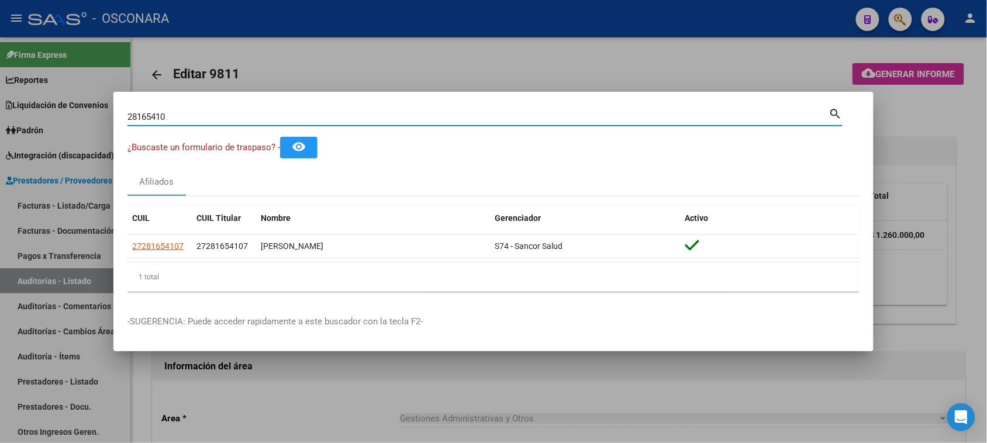
drag, startPoint x: 208, startPoint y: 118, endPoint x: 66, endPoint y: 118, distance: 141.5
click at [92, 115] on div "28165410 Buscar (apellido, dni, cuil, nro traspaso, cuit, obra social) search ¿…" at bounding box center [493, 221] width 987 height 443
paste input "58476597"
type input "58476597"
